Goal: Transaction & Acquisition: Purchase product/service

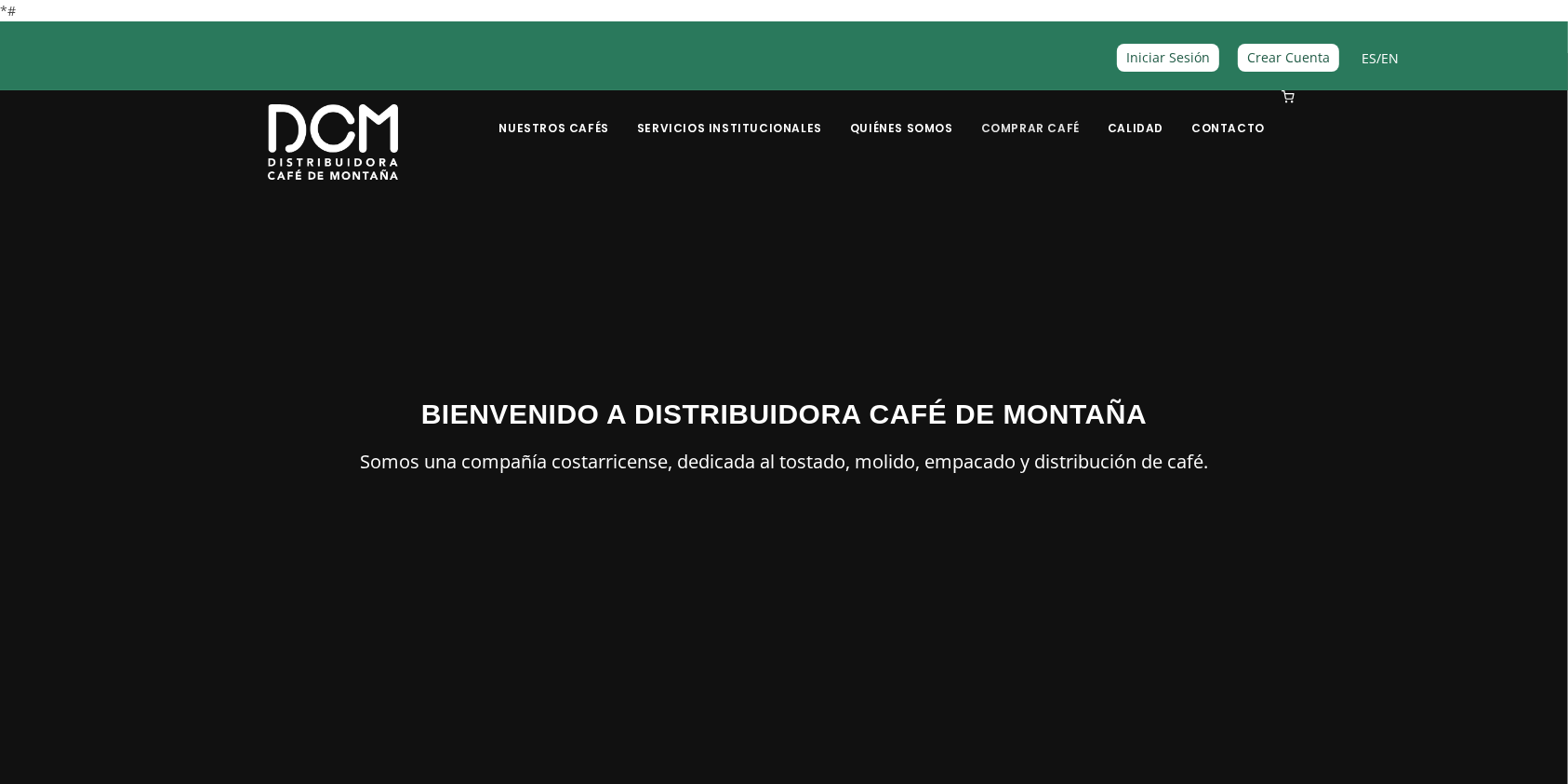
click at [1011, 124] on link "Comprar Café" at bounding box center [1031, 113] width 121 height 44
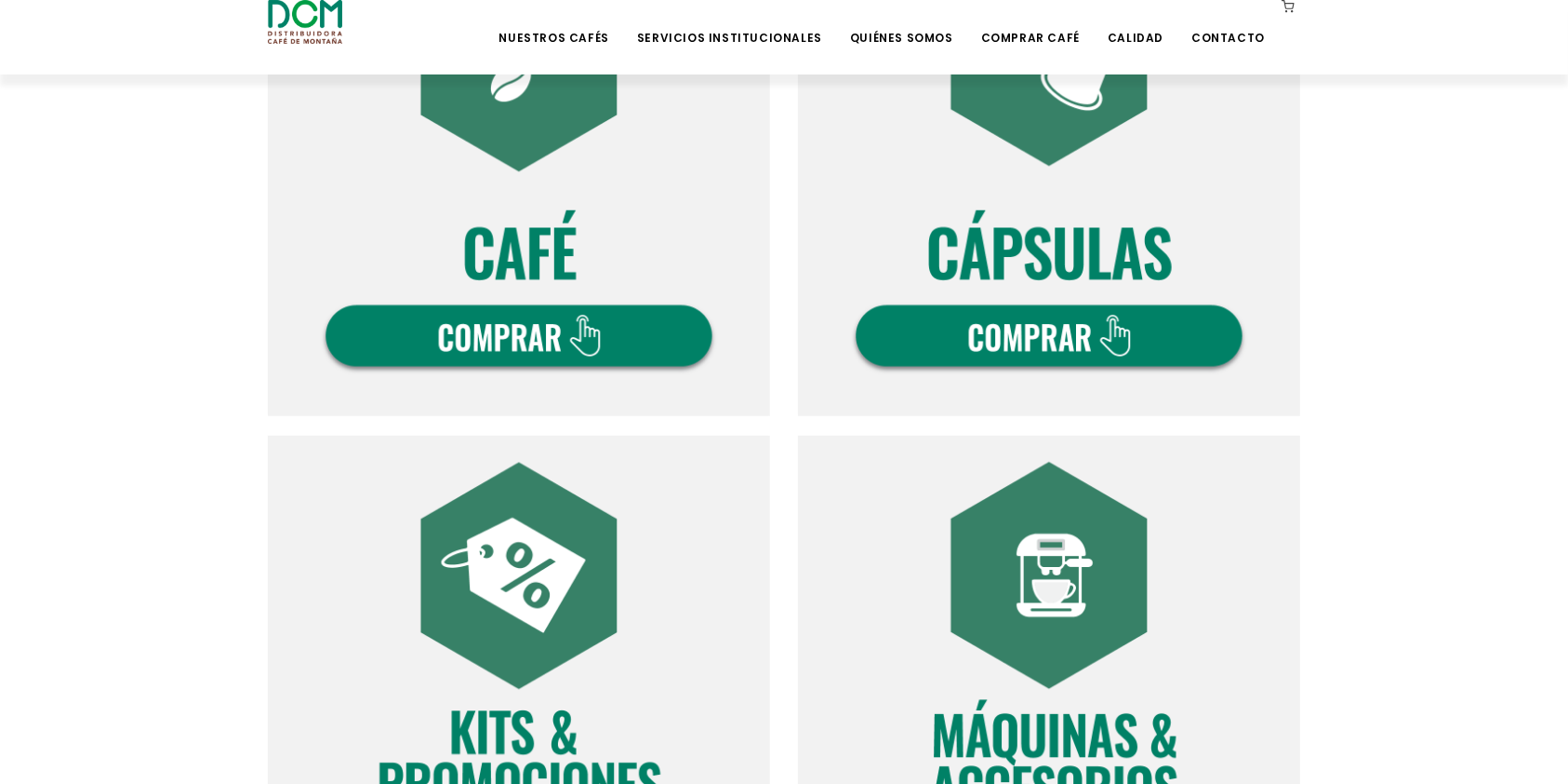
scroll to position [992, 0]
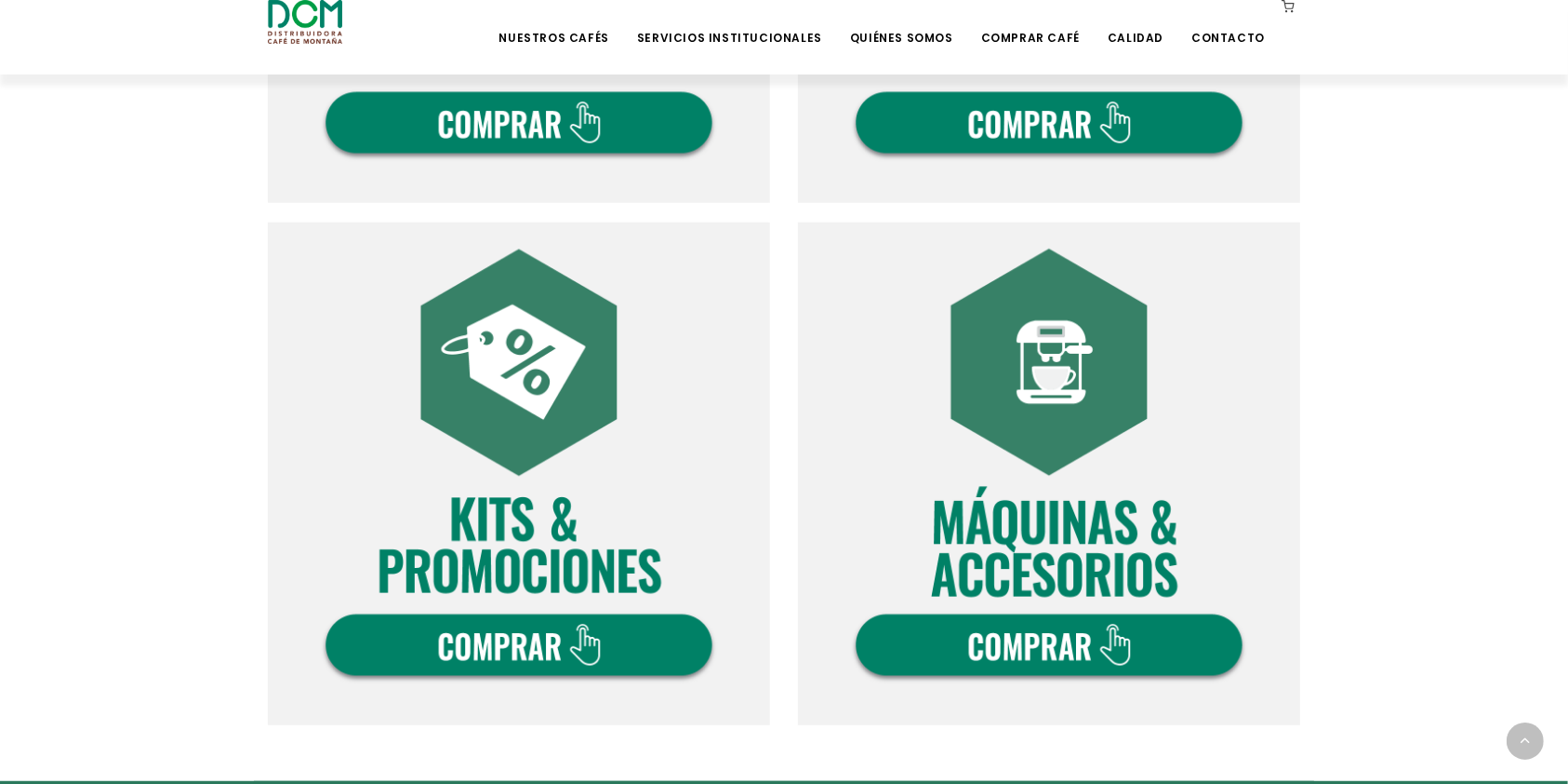
click at [1081, 643] on img at bounding box center [1049, 474] width 502 height 502
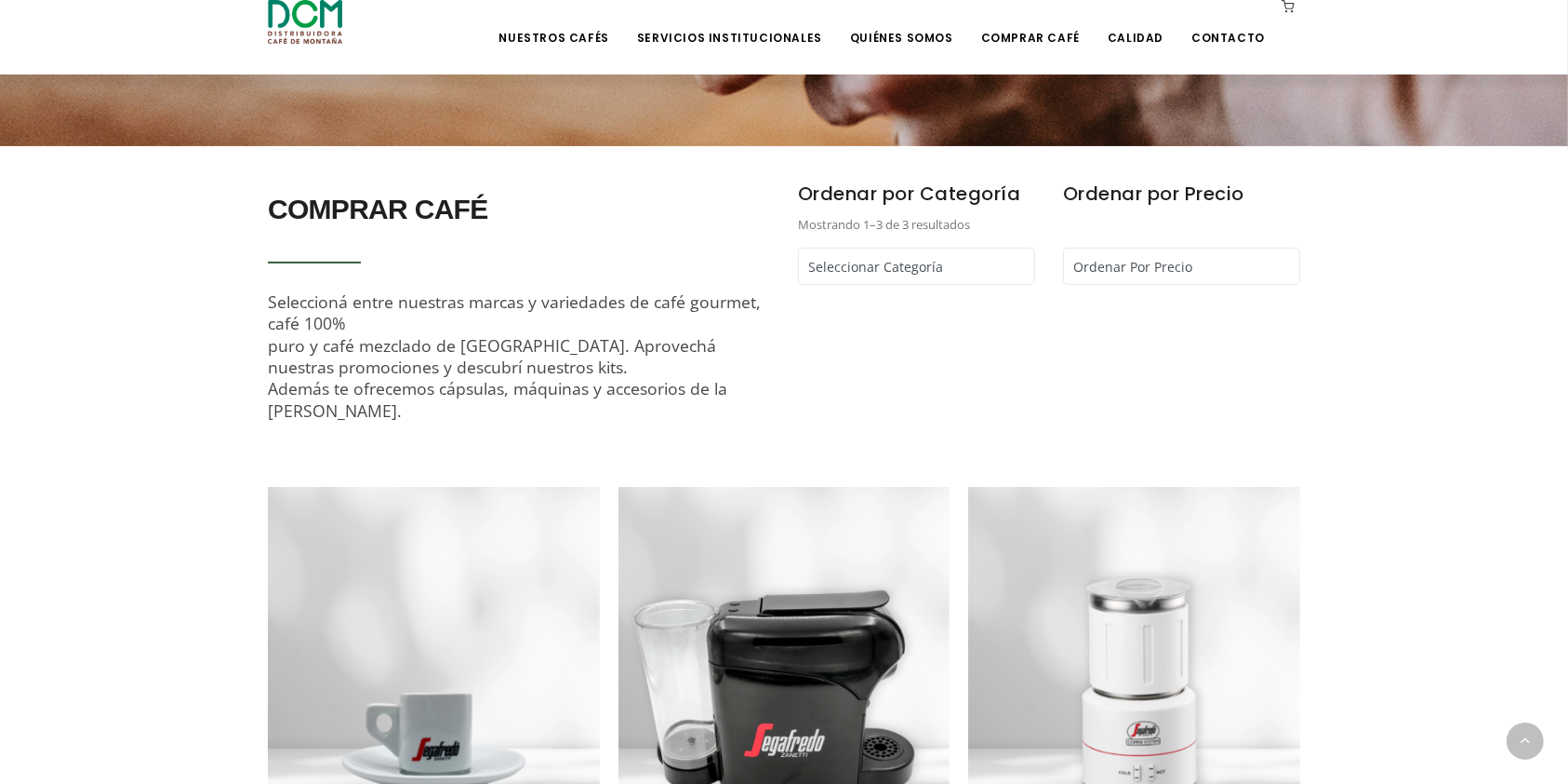
scroll to position [496, 0]
